Goal: Information Seeking & Learning: Learn about a topic

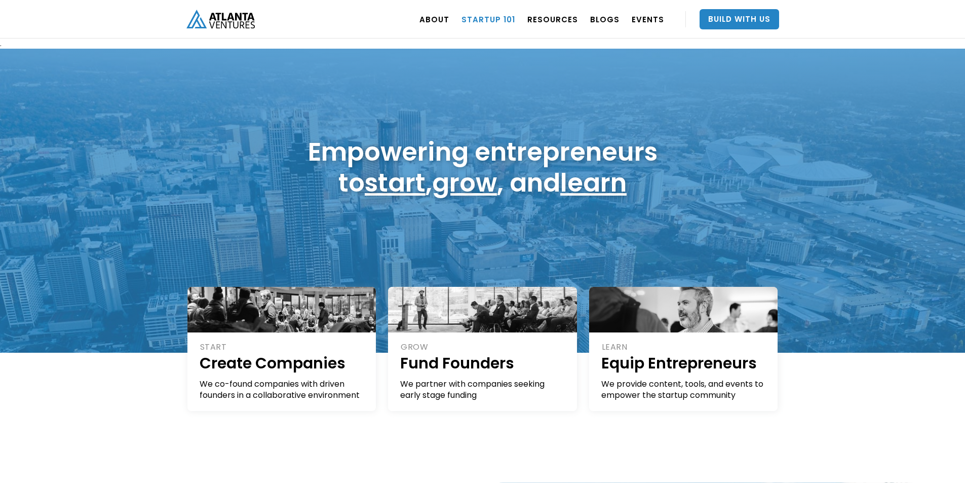
click at [511, 19] on link "Startup 101" at bounding box center [488, 19] width 54 height 28
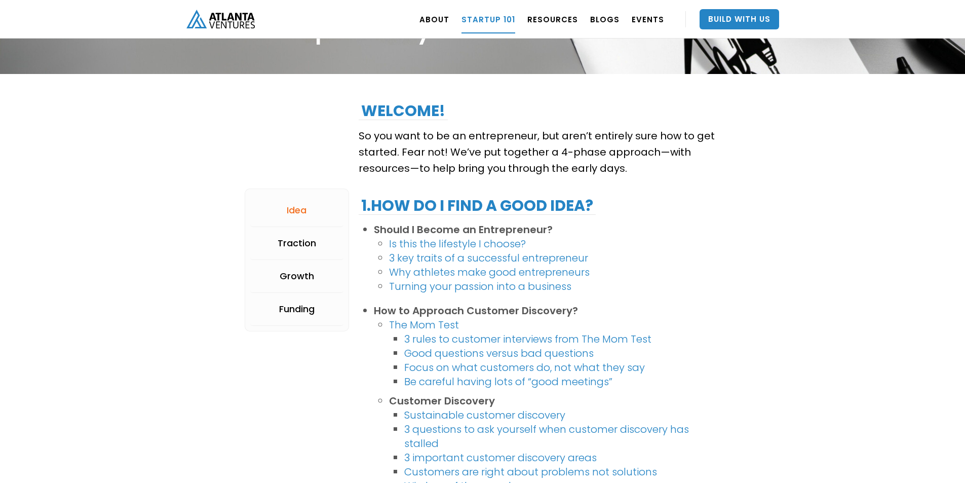
scroll to position [152, 0]
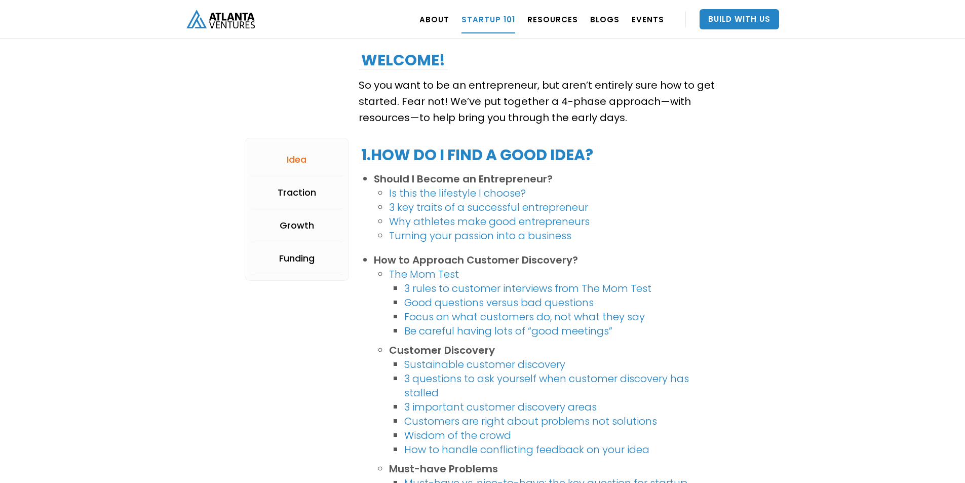
click at [577, 203] on link "3 key traits of a successful entrepreneur" at bounding box center [488, 207] width 199 height 14
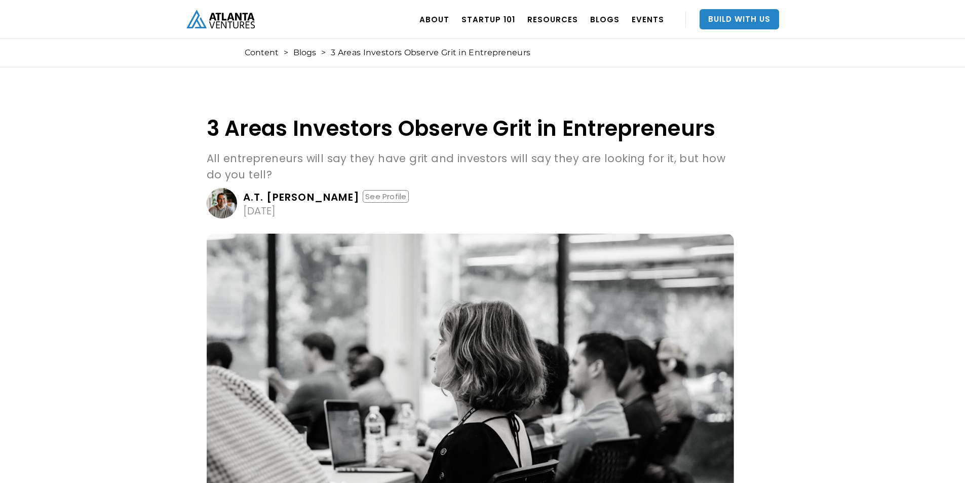
click at [249, 17] on img "home" at bounding box center [220, 19] width 68 height 19
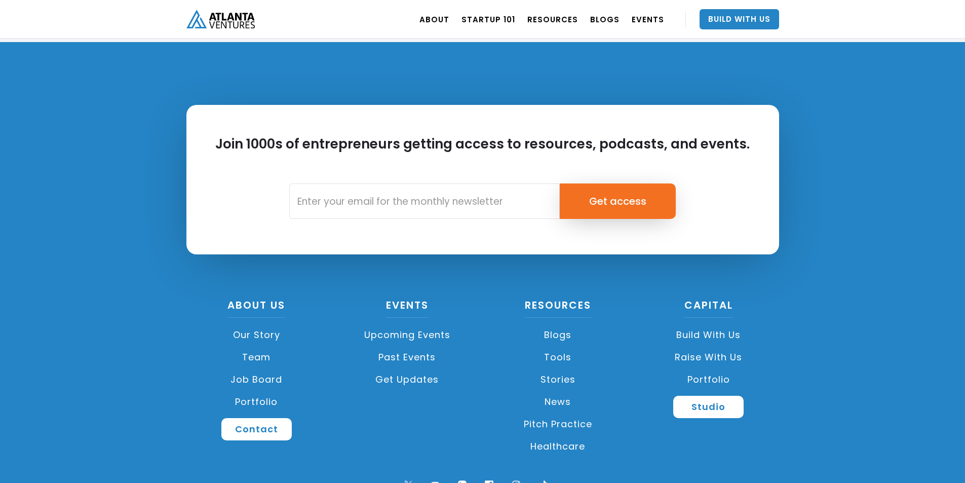
scroll to position [2379, 0]
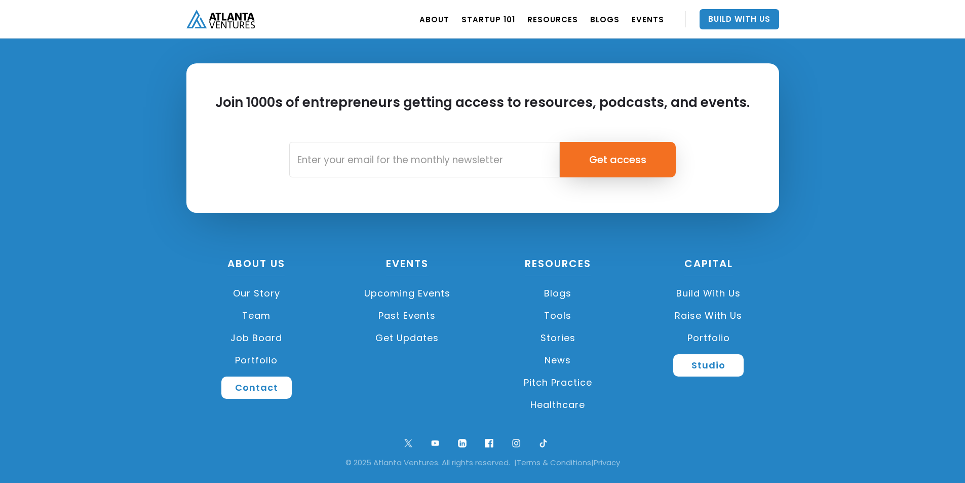
click at [256, 314] on link "Team" at bounding box center [256, 315] width 141 height 22
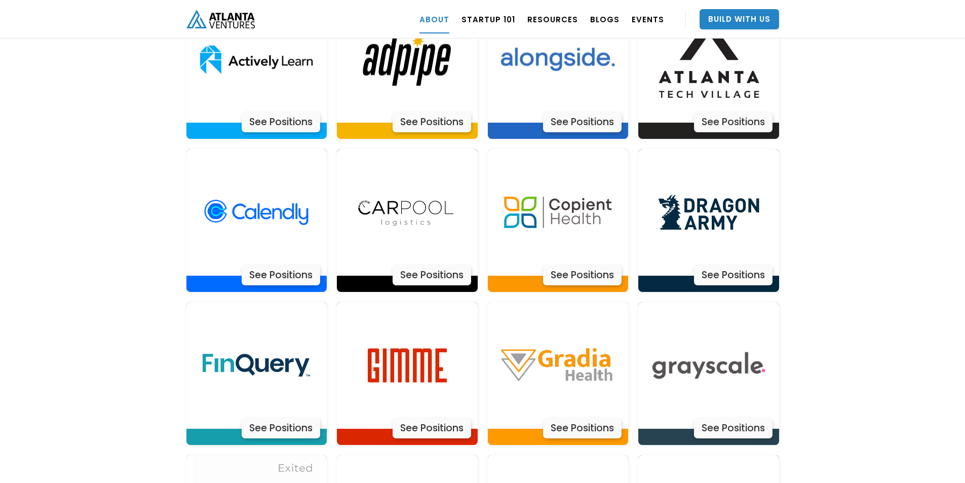
scroll to position [2195, 0]
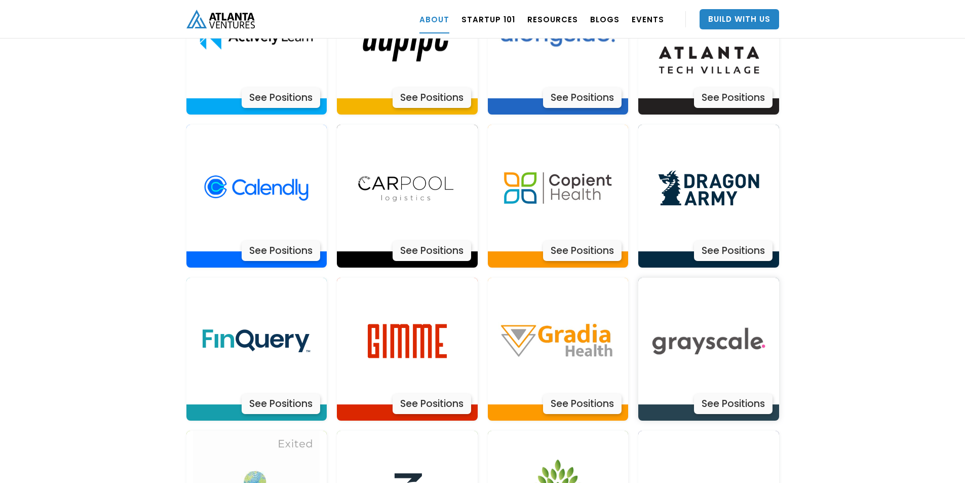
click at [715, 331] on img at bounding box center [708, 341] width 127 height 127
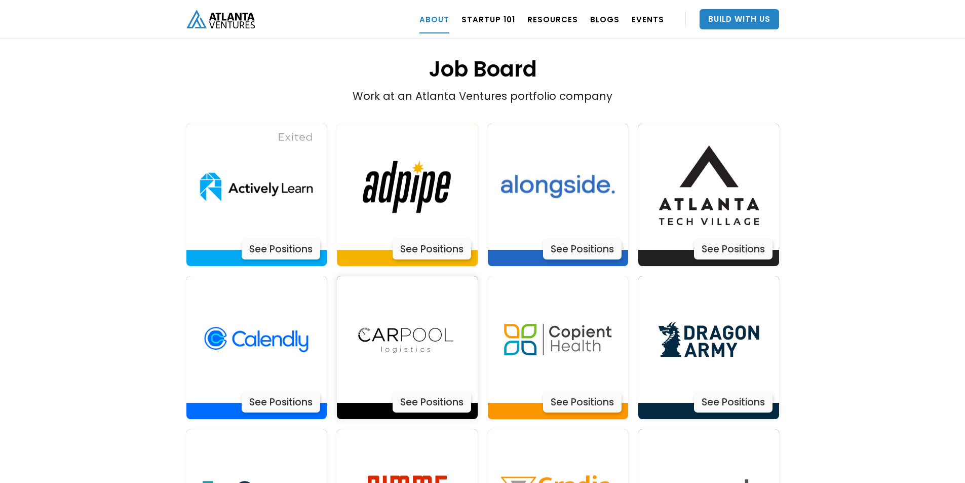
scroll to position [2043, 0]
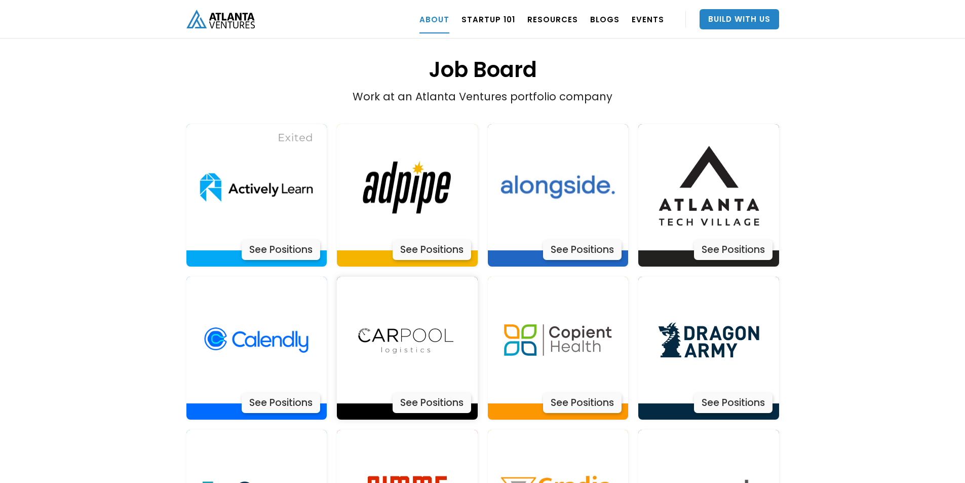
click at [427, 299] on img at bounding box center [407, 340] width 127 height 127
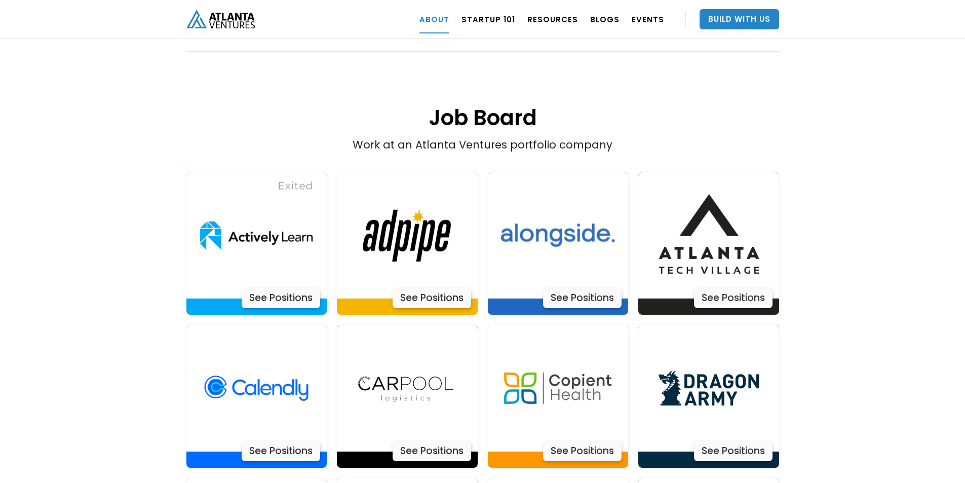
scroll to position [1993, 0]
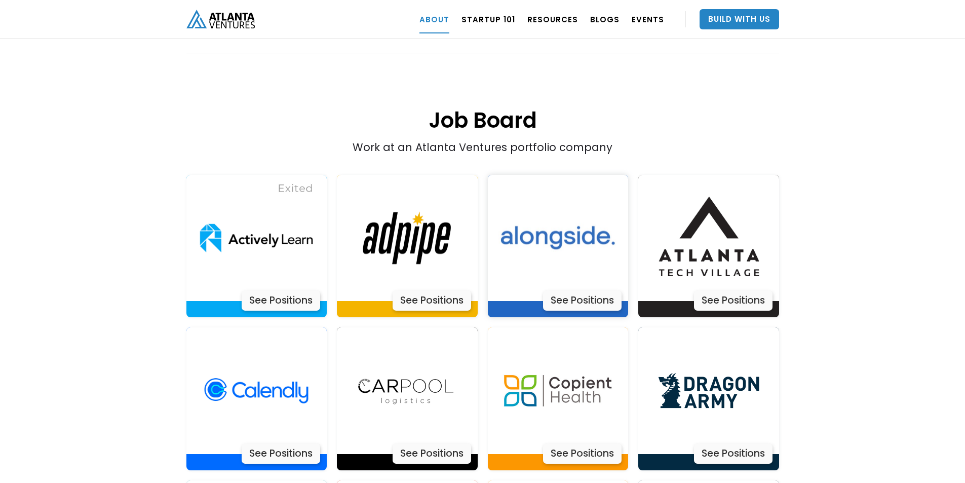
click at [565, 197] on img at bounding box center [557, 238] width 127 height 127
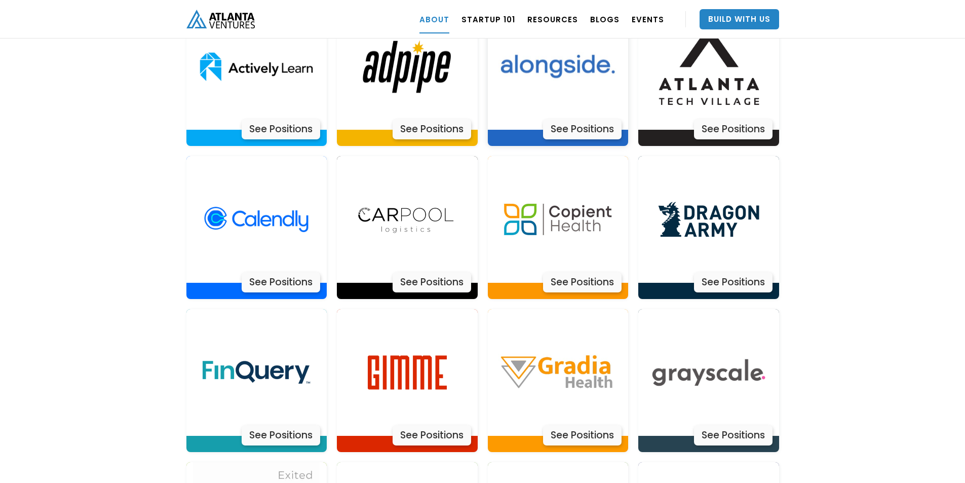
scroll to position [2195, 0]
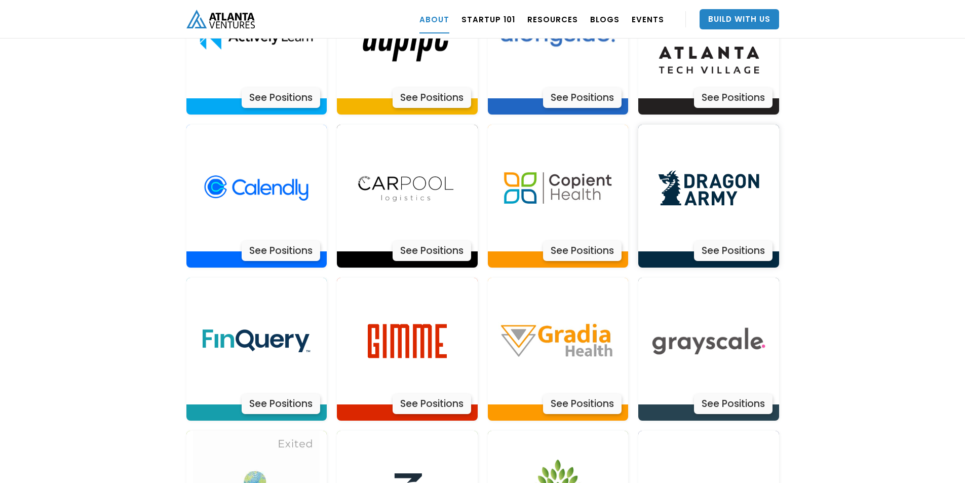
click at [667, 179] on img at bounding box center [708, 188] width 127 height 127
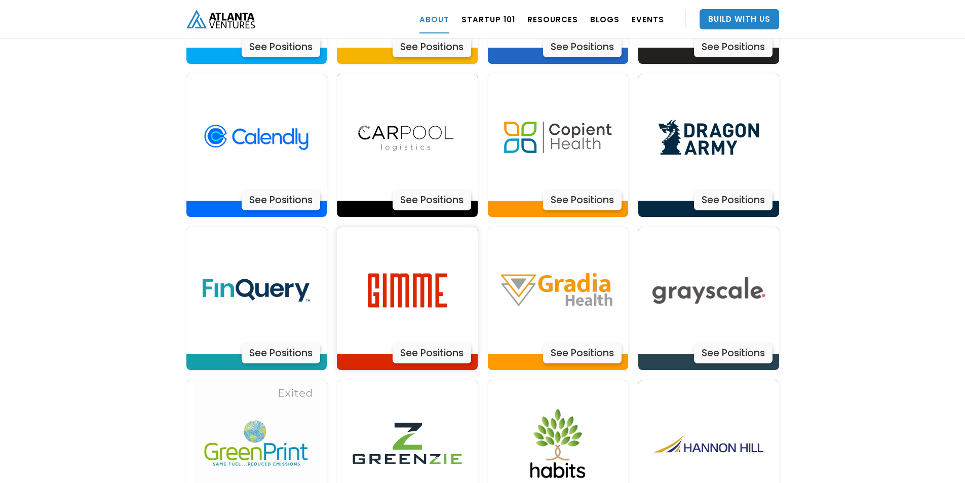
click at [446, 227] on img at bounding box center [407, 290] width 127 height 127
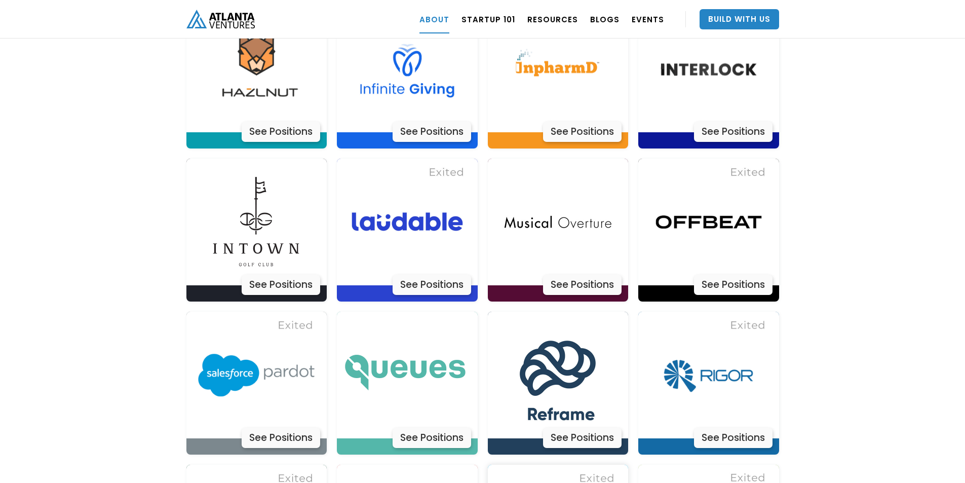
scroll to position [2854, 0]
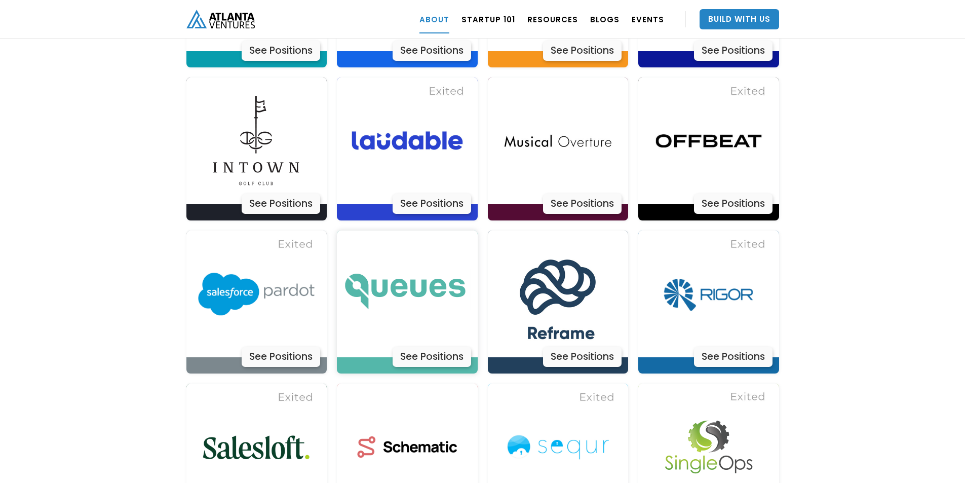
click at [388, 249] on img at bounding box center [407, 293] width 127 height 127
